Goal: Transaction & Acquisition: Download file/media

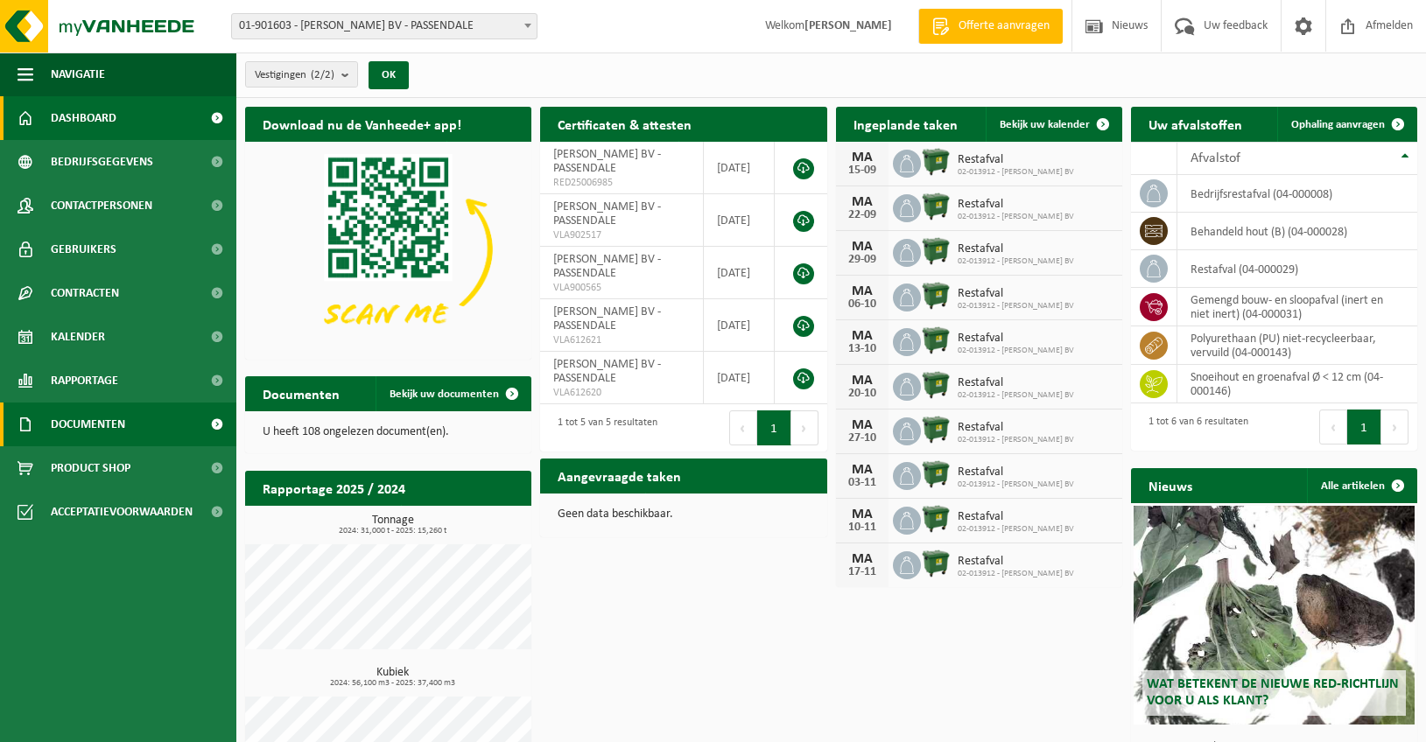
click at [135, 425] on link "Documenten" at bounding box center [118, 425] width 236 height 44
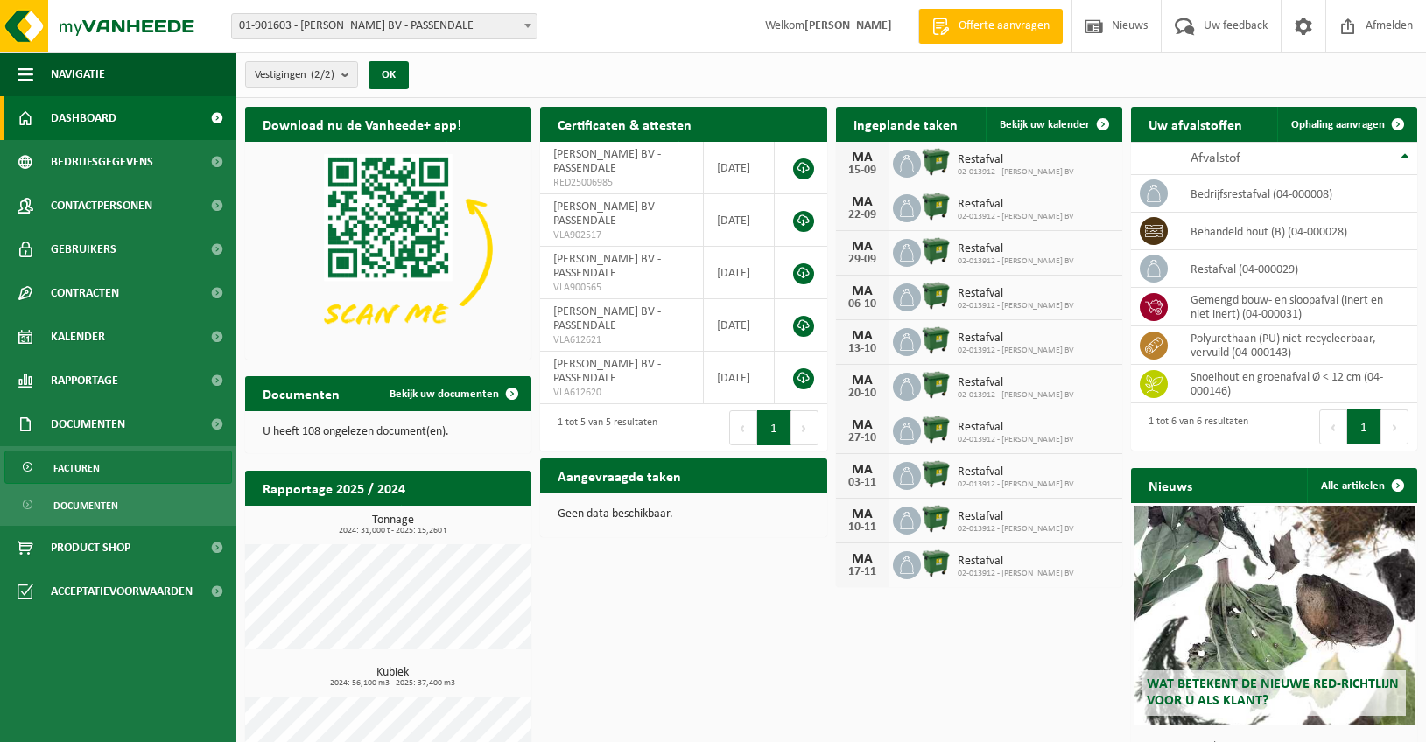
click at [103, 469] on link "Facturen" at bounding box center [118, 467] width 228 height 33
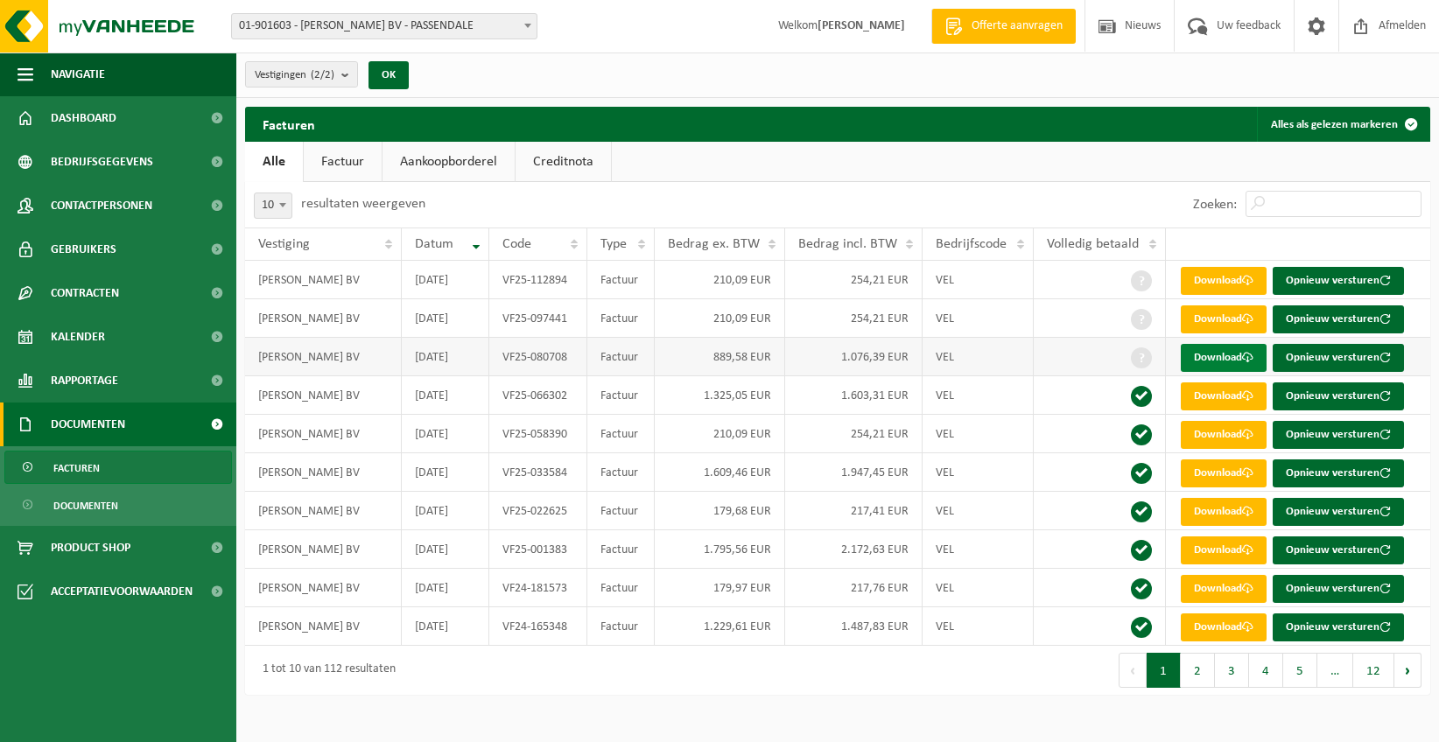
click at [1206, 354] on link "Download" at bounding box center [1224, 358] width 86 height 28
click at [1214, 305] on link "Download" at bounding box center [1224, 319] width 86 height 28
click at [1147, 359] on span at bounding box center [1141, 357] width 21 height 21
click at [1212, 357] on link "Download" at bounding box center [1224, 358] width 86 height 28
